Goal: Information Seeking & Learning: Check status

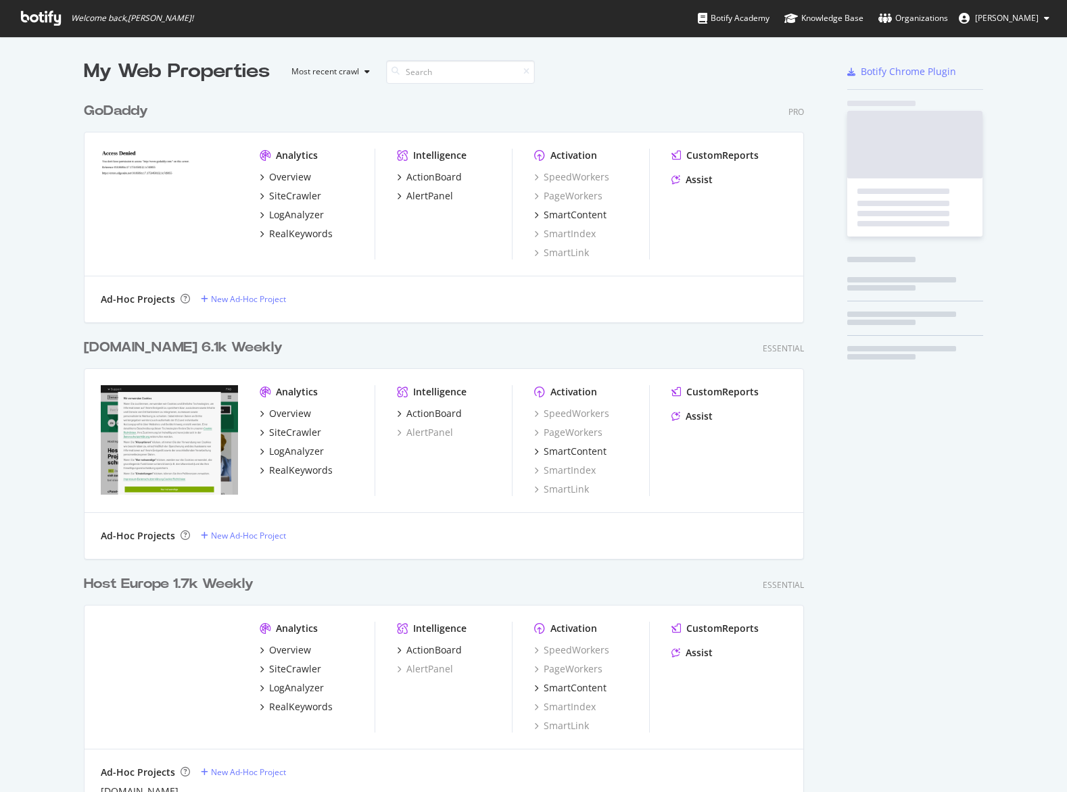
scroll to position [965, 731]
